Goal: Information Seeking & Learning: Learn about a topic

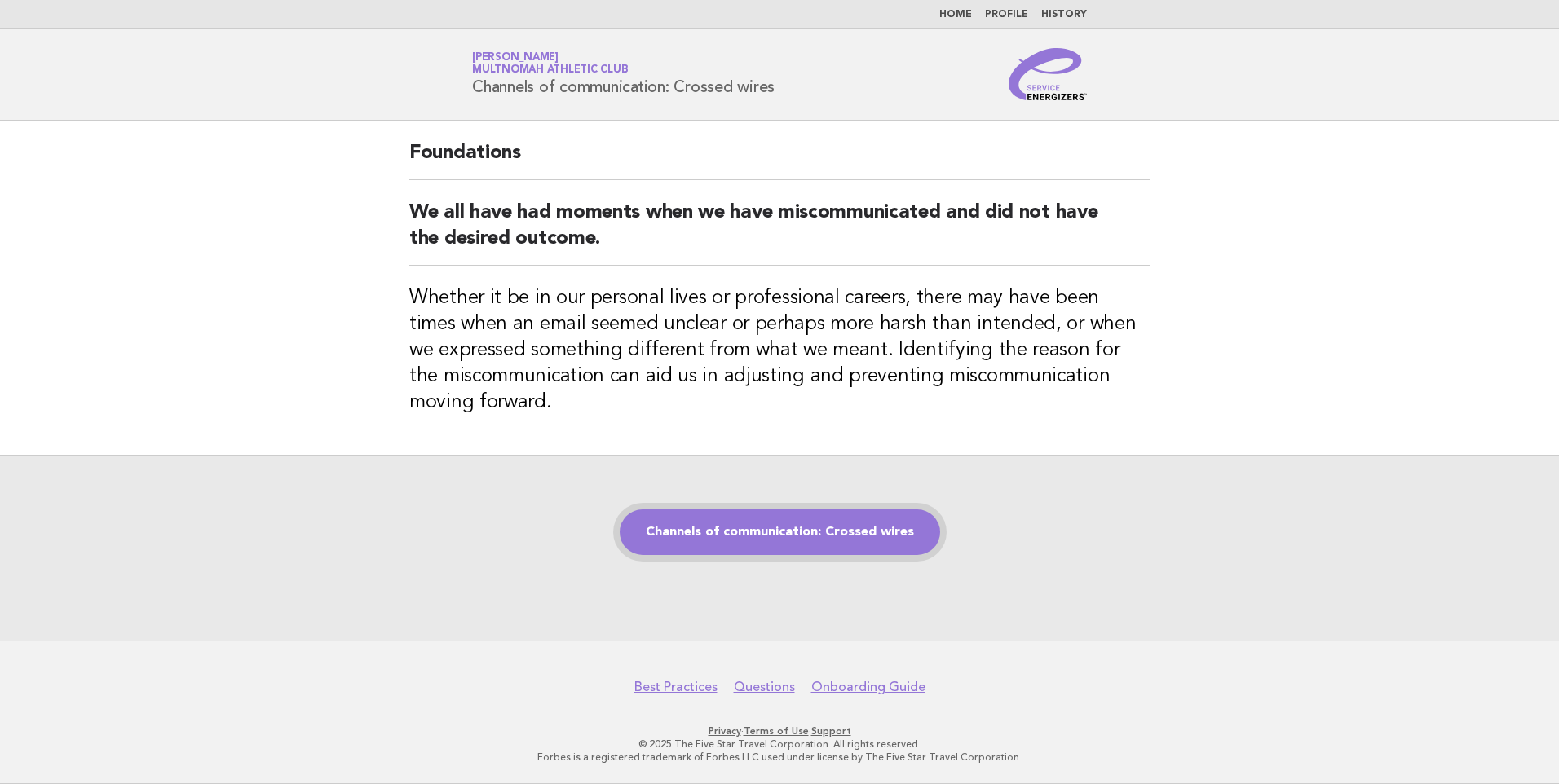
drag, startPoint x: 762, startPoint y: 540, endPoint x: 735, endPoint y: 529, distance: 29.2
click at [762, 540] on link "Channels of communication: Crossed wires" at bounding box center [780, 532] width 320 height 46
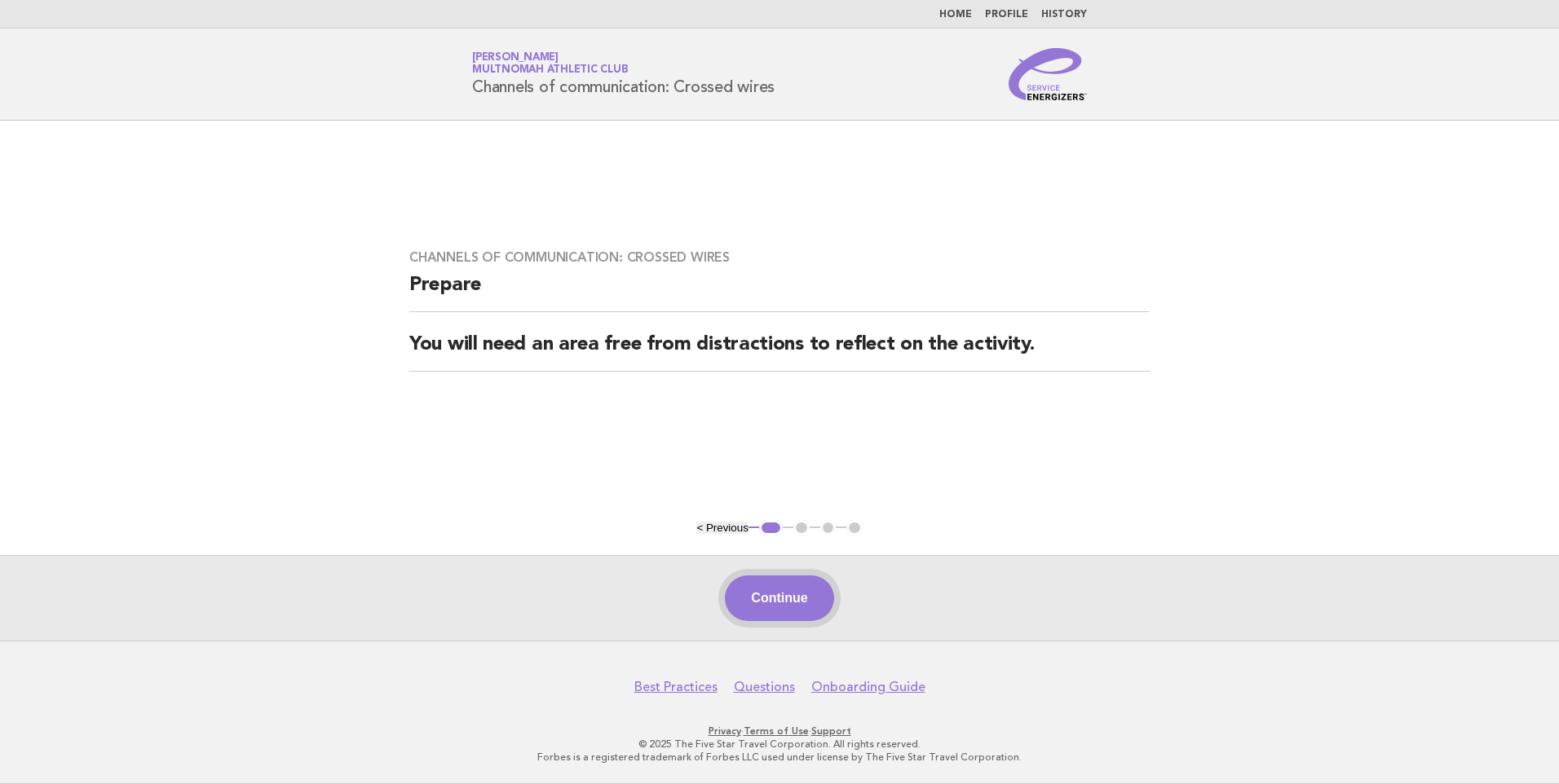
drag, startPoint x: 794, startPoint y: 599, endPoint x: 756, endPoint y: 570, distance: 47.8
click at [794, 597] on button "Continue" at bounding box center [778, 598] width 108 height 46
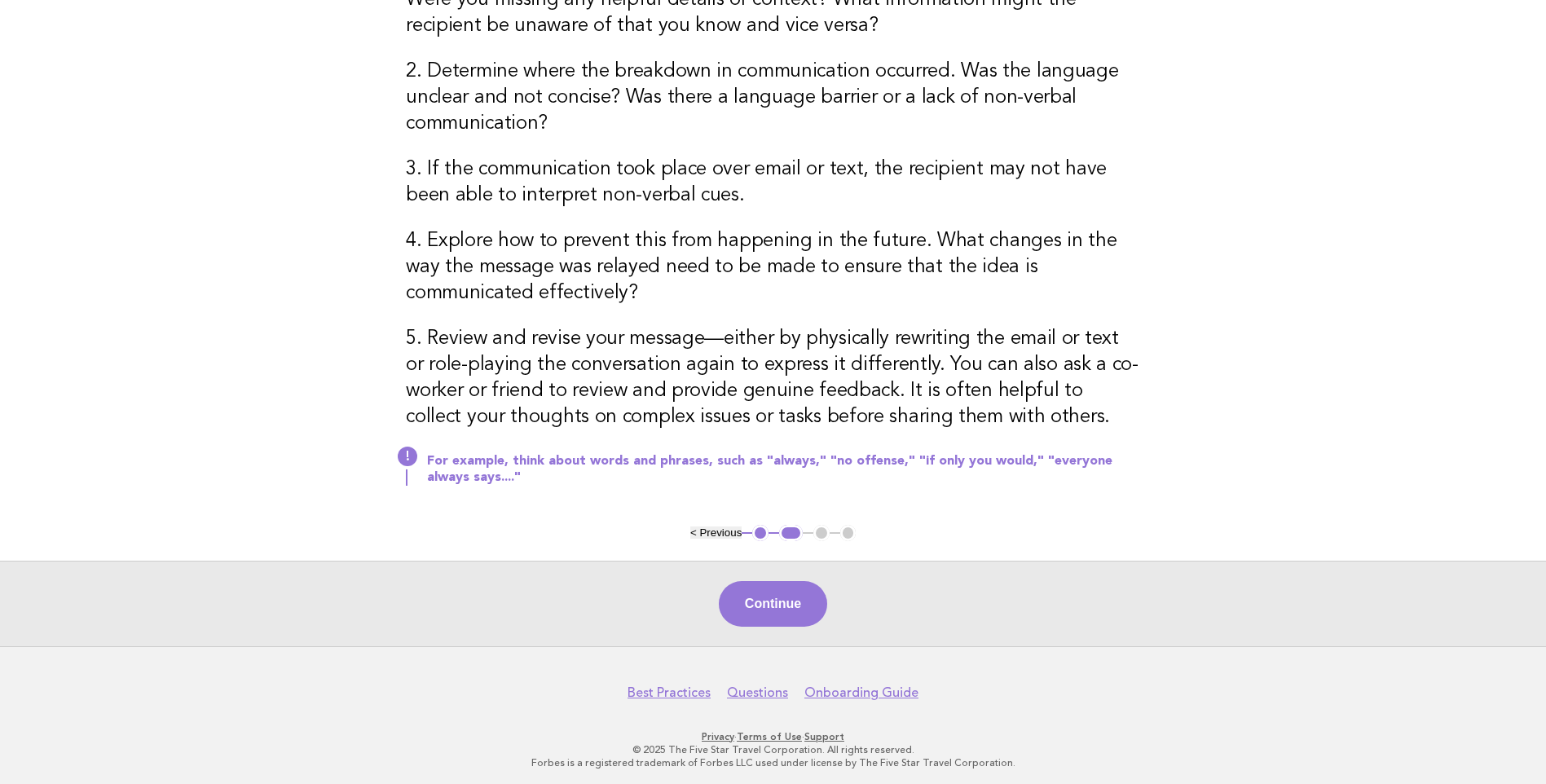
scroll to position [430, 0]
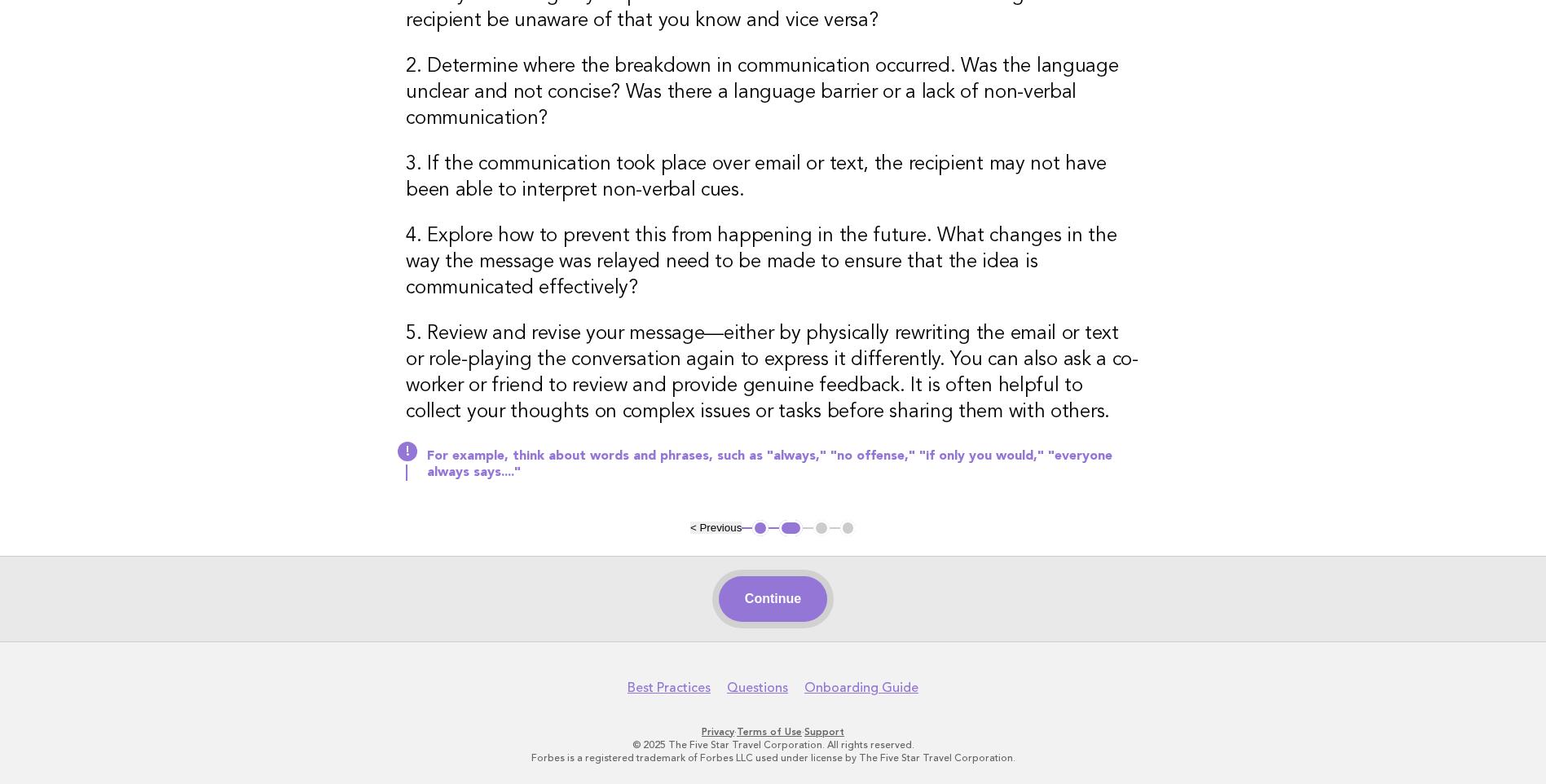
click at [777, 595] on button "Continue" at bounding box center [773, 599] width 108 height 46
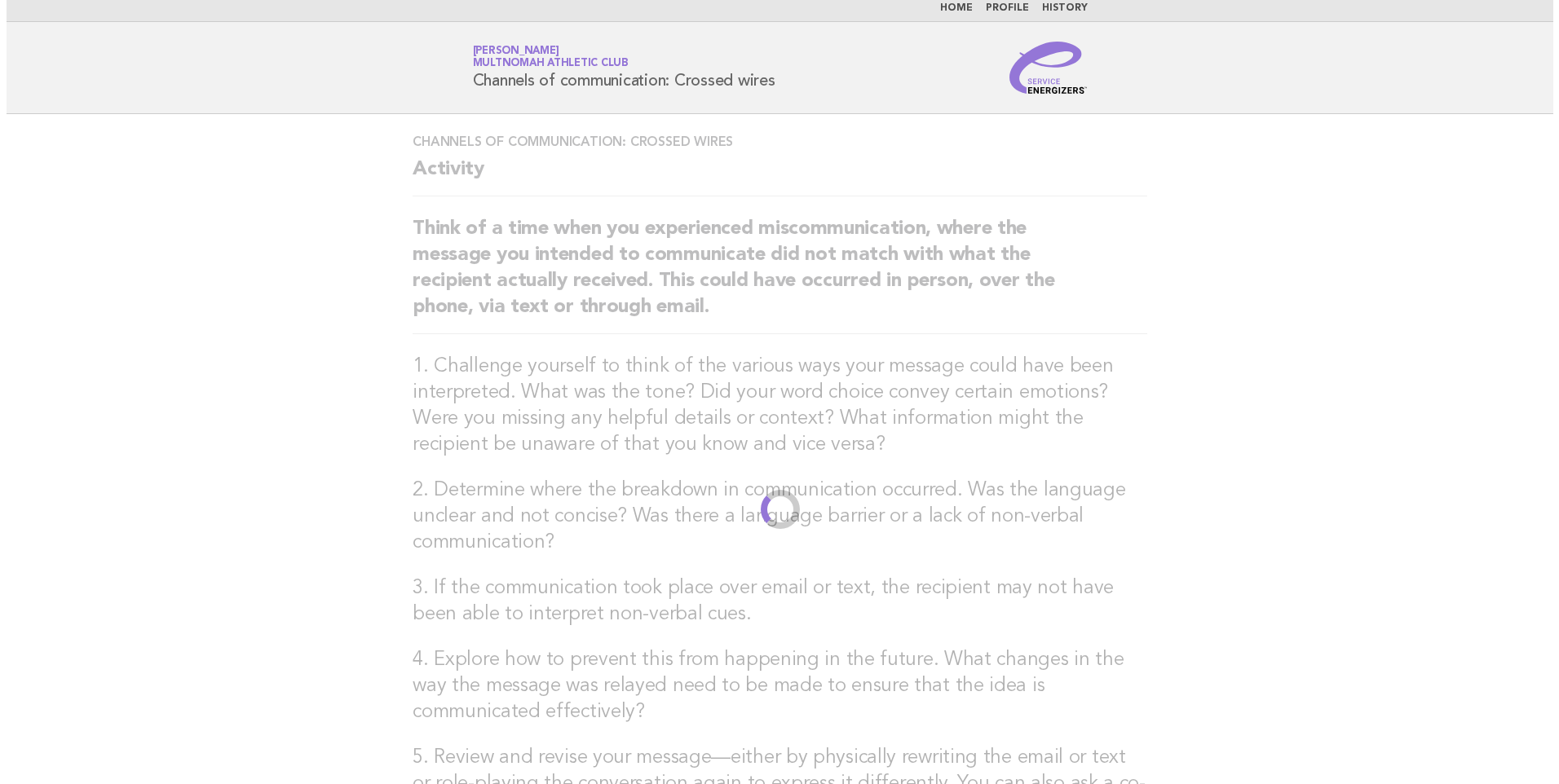
scroll to position [0, 0]
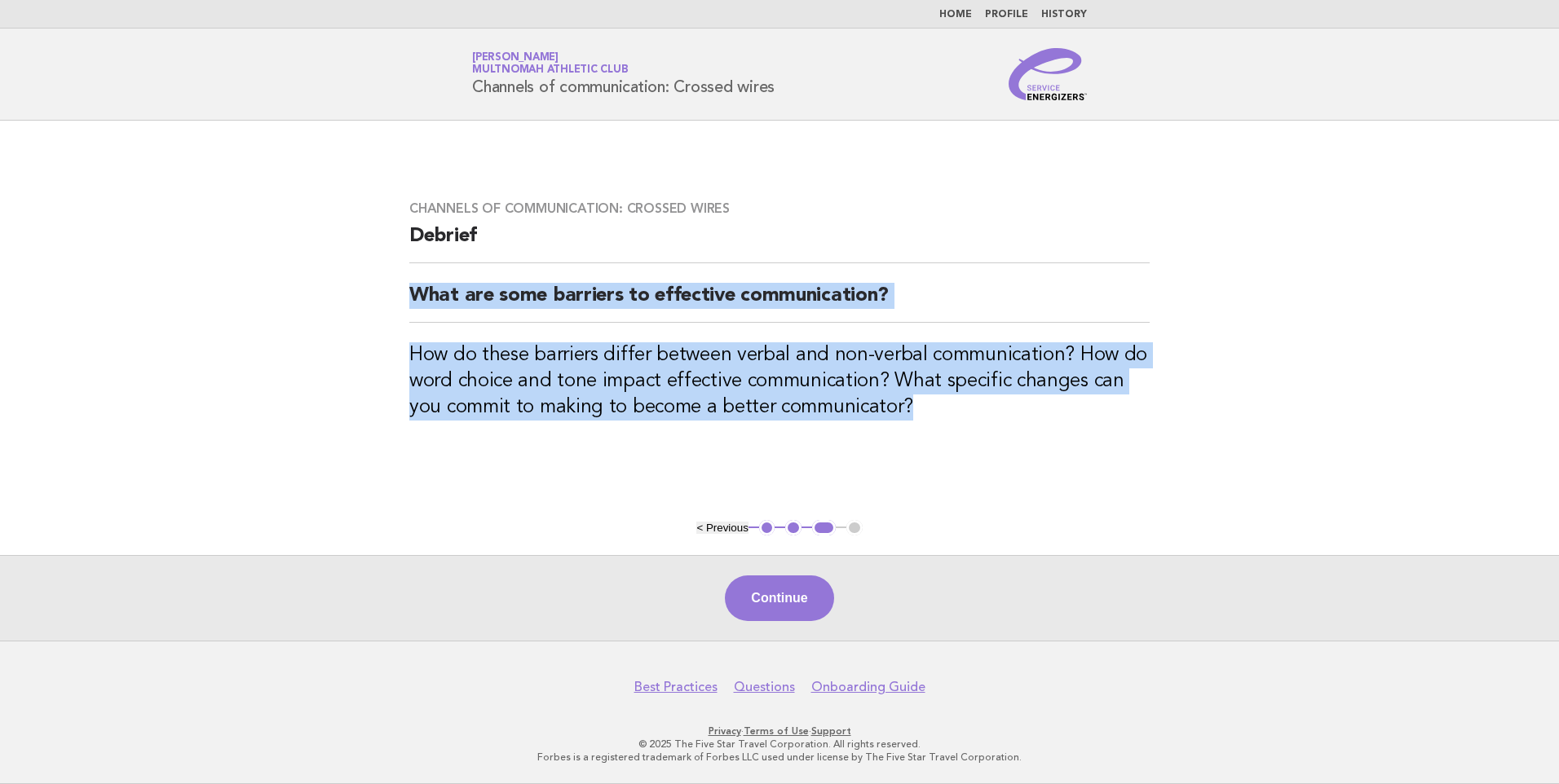
drag, startPoint x: 873, startPoint y: 404, endPoint x: 396, endPoint y: 299, distance: 488.4
click at [396, 299] on div "Channels of communication: Crossed wires Debrief What are some barriers to effe…" at bounding box center [779, 320] width 779 height 279
drag, startPoint x: 396, startPoint y: 299, endPoint x: 529, endPoint y: 300, distance: 133.0
copy div "What are some barriers to effective communication? How do these barriers differ…"
click at [776, 602] on button "Continue" at bounding box center [778, 598] width 108 height 46
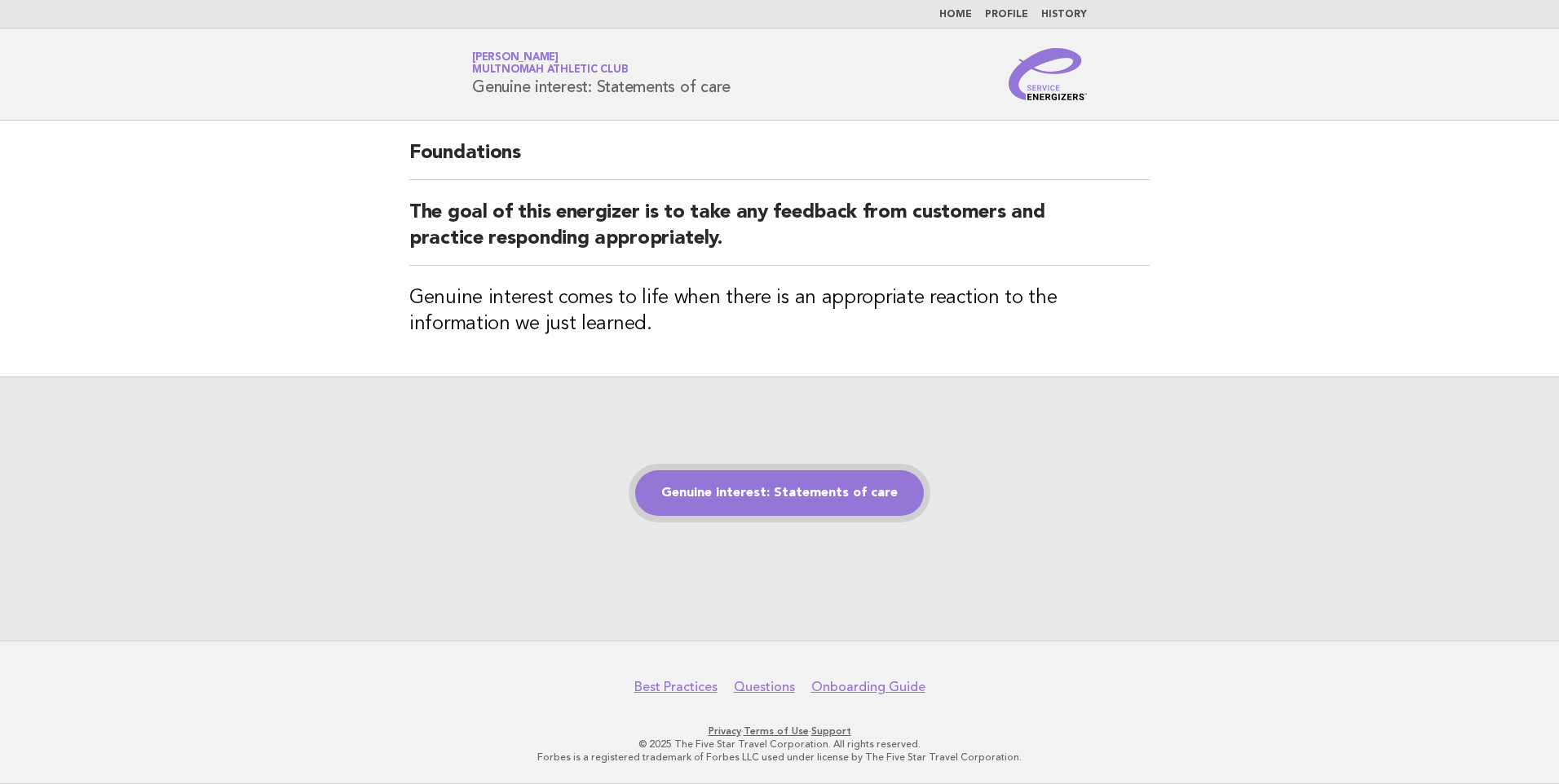
click at [743, 496] on link "Genuine interest: Statements of care" at bounding box center [779, 492] width 288 height 46
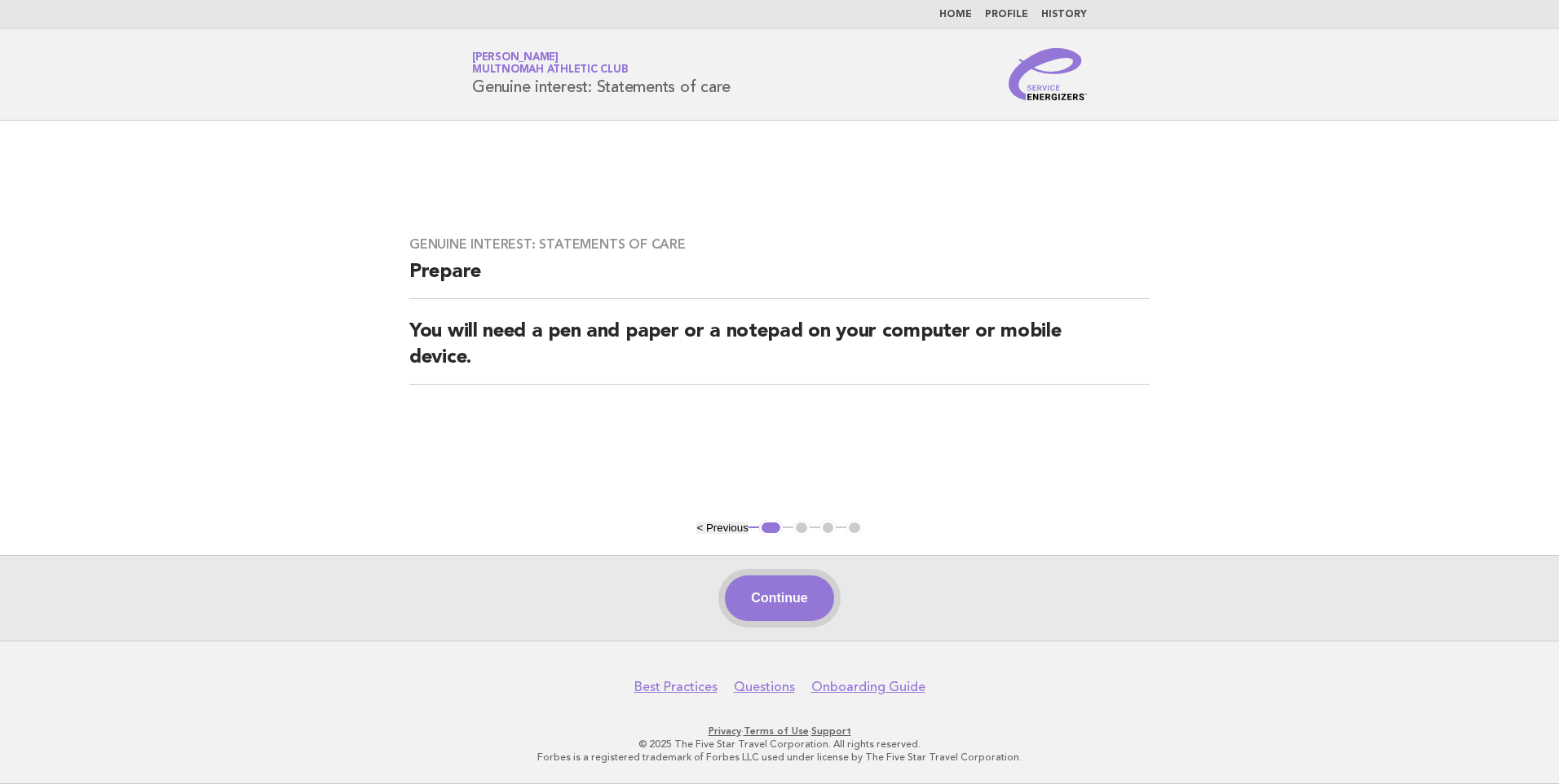
click at [805, 594] on button "Continue" at bounding box center [778, 598] width 108 height 46
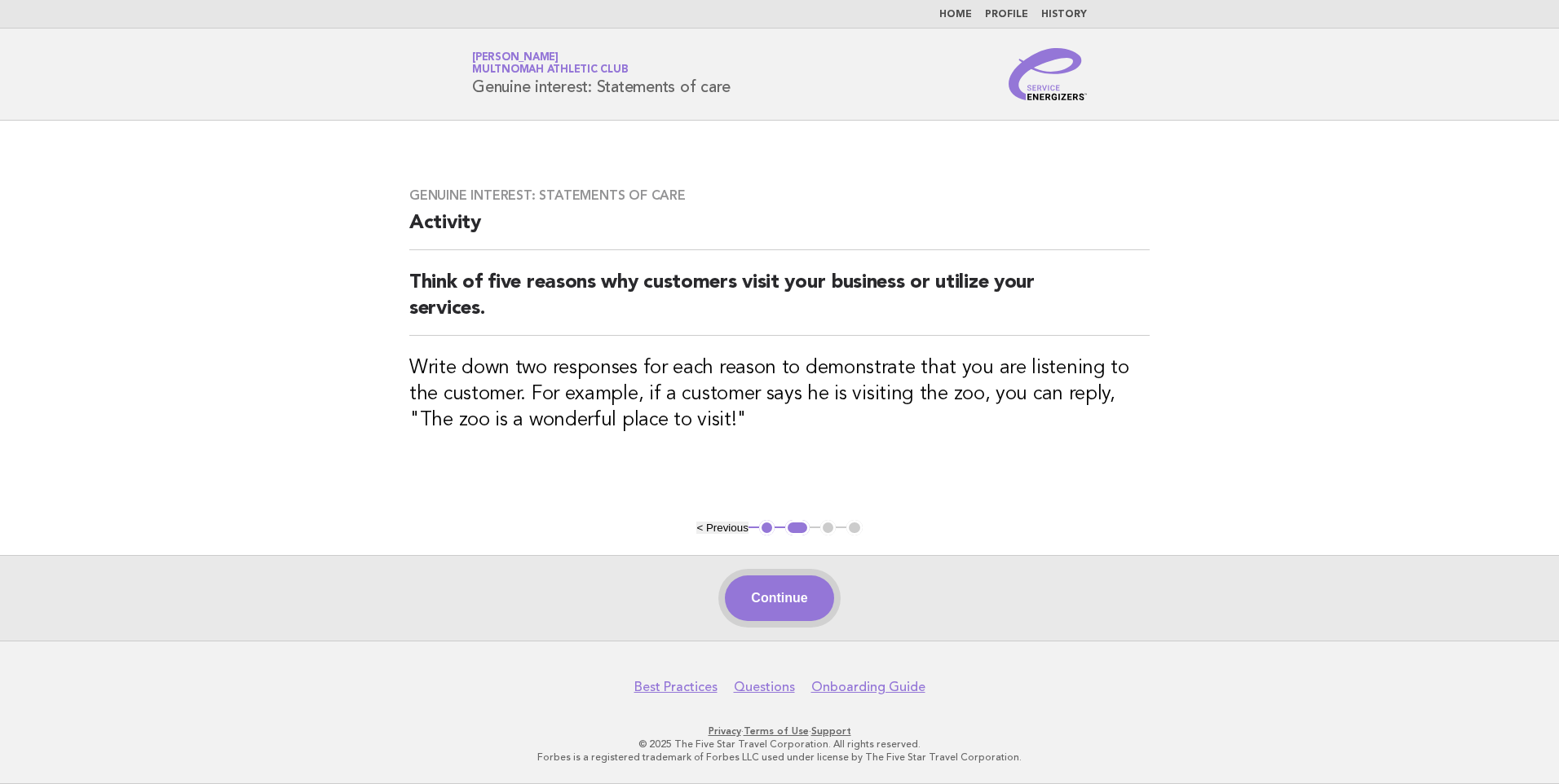
click at [764, 599] on button "Continue" at bounding box center [778, 598] width 108 height 46
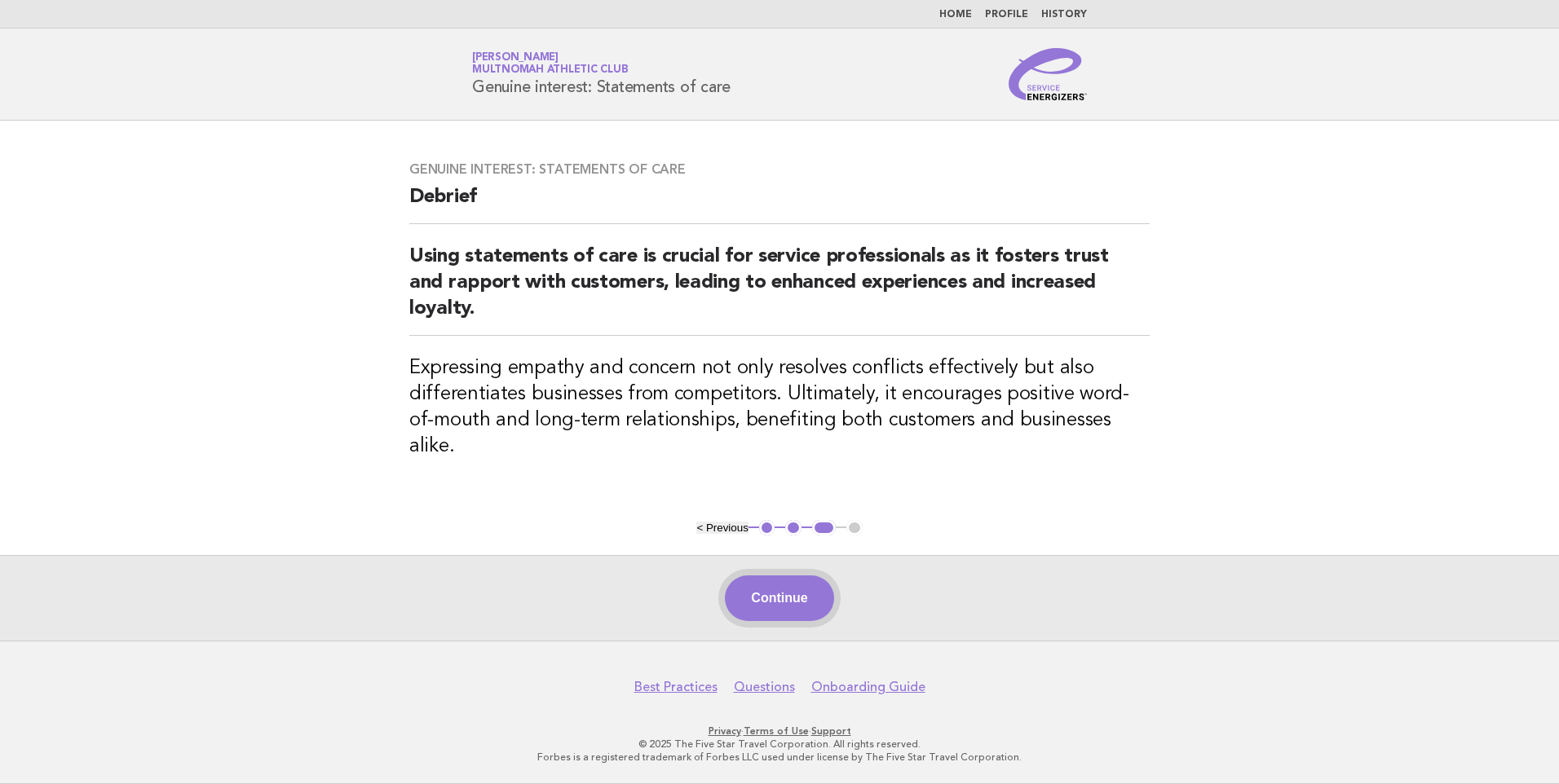
click at [800, 601] on button "Continue" at bounding box center [778, 598] width 108 height 46
